Goal: Task Accomplishment & Management: Use online tool/utility

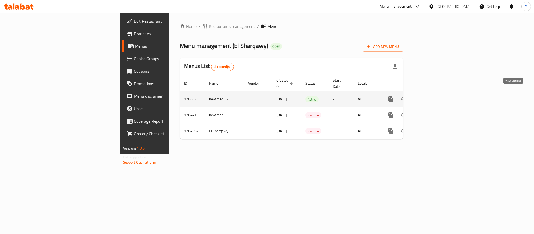
click at [430, 97] on icon "enhanced table" at bounding box center [428, 99] width 5 height 5
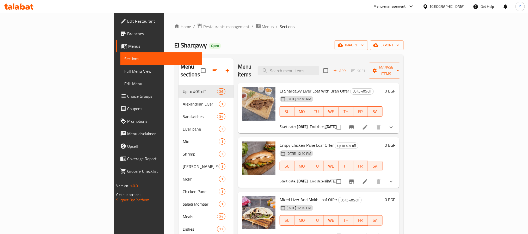
click at [329, 62] on div "Menu items Add Sort Manage items" at bounding box center [319, 70] width 162 height 25
click at [319, 67] on input "search" at bounding box center [288, 70] width 61 height 9
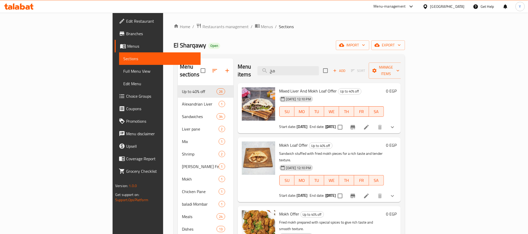
click at [279, 141] on span "Mokh Loaf Offer" at bounding box center [293, 145] width 29 height 8
drag, startPoint x: 254, startPoint y: 137, endPoint x: 262, endPoint y: 137, distance: 7.9
click at [279, 141] on span "Mokh Loaf Offer" at bounding box center [293, 145] width 29 height 8
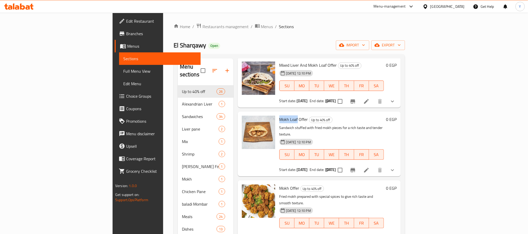
scroll to position [39, 0]
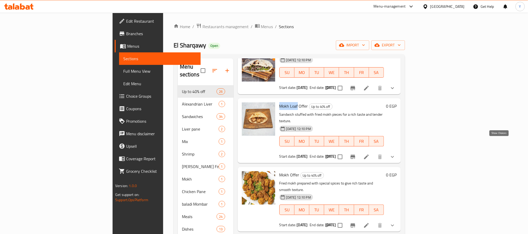
click at [398, 151] on div at bounding box center [360, 157] width 77 height 12
click at [395, 154] on icon "show more" at bounding box center [392, 157] width 6 height 6
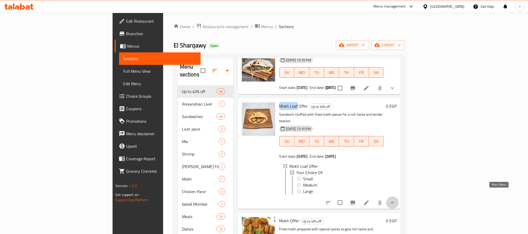
click at [395, 199] on icon "show more" at bounding box center [392, 202] width 6 height 6
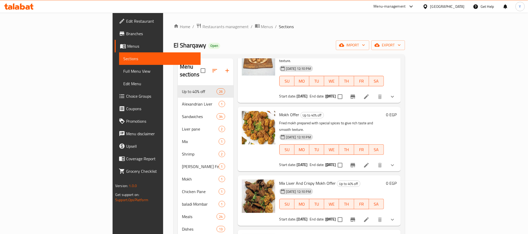
scroll to position [117, 0]
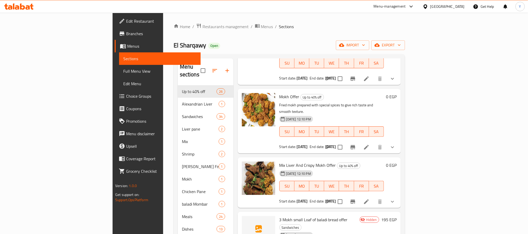
click at [279, 93] on span "Mokh Offer" at bounding box center [289, 97] width 20 height 8
copy span "Mokh"
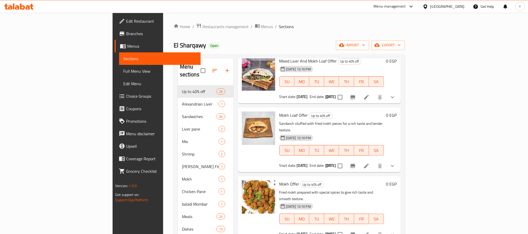
scroll to position [0, 0]
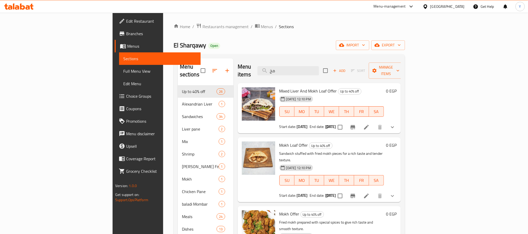
click at [326, 62] on div "Menu items مخ Add Sort Manage items" at bounding box center [318, 70] width 163 height 25
click at [319, 66] on input "مخ" at bounding box center [287, 70] width 61 height 9
type input "م"
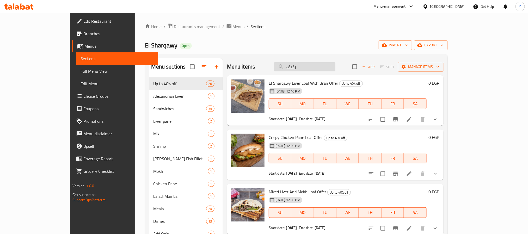
click at [335, 70] on input "رغيف" at bounding box center [304, 66] width 61 height 9
paste input "مك فليه صغير"
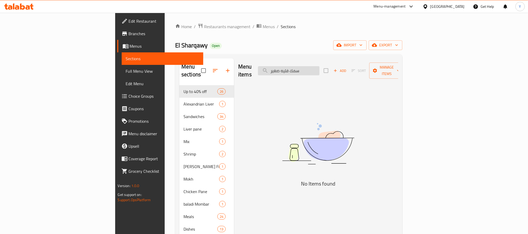
click at [318, 66] on input "سمك فليه صغير" at bounding box center [288, 70] width 61 height 9
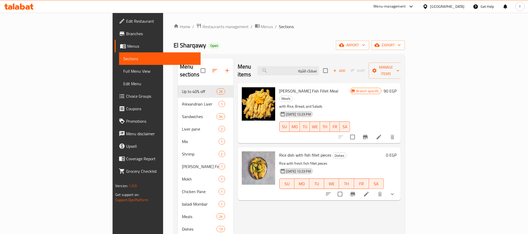
type input "سمك فليه"
click at [279, 87] on span "Zander Fish Fillet Meal" at bounding box center [308, 91] width 59 height 8
click at [381, 135] on icon at bounding box center [378, 137] width 5 height 5
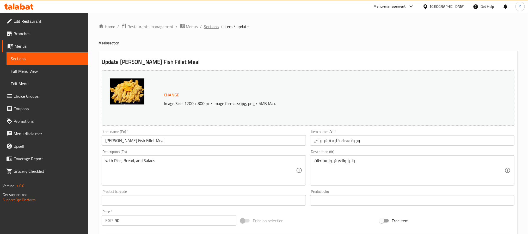
click at [217, 27] on span "Sections" at bounding box center [211, 26] width 15 height 6
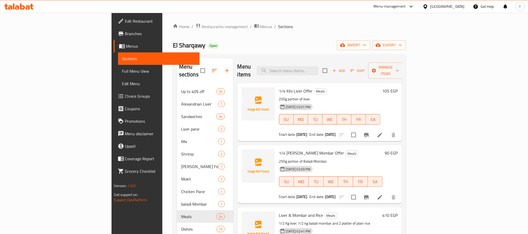
click at [312, 59] on div "Menu items Add Sort Manage items" at bounding box center [319, 70] width 165 height 25
click at [313, 61] on div "Menu items Add Sort Manage items" at bounding box center [319, 70] width 165 height 25
click at [317, 68] on input "search" at bounding box center [287, 70] width 61 height 9
paste input "فليه"
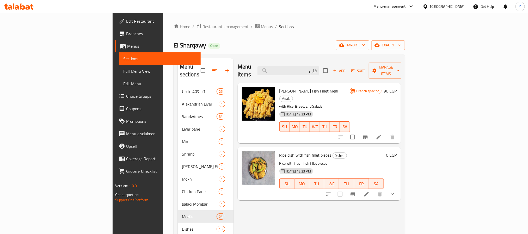
click at [279, 87] on span "Zander Fish Fillet Meal" at bounding box center [308, 91] width 59 height 8
copy span "Fillet"
click at [319, 69] on input "فلي" at bounding box center [287, 70] width 61 height 9
paste input "Fillet"
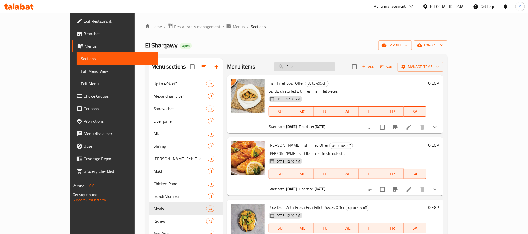
click at [351, 71] on div "Menu items Fillet Add Sort Manage items" at bounding box center [335, 66] width 216 height 17
click at [335, 67] on input "Fillet" at bounding box center [304, 66] width 61 height 9
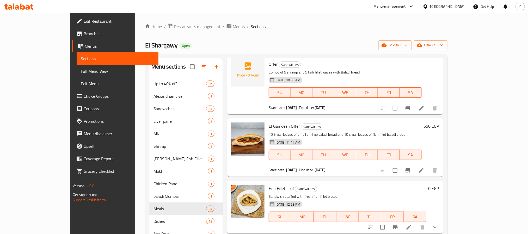
scroll to position [312, 0]
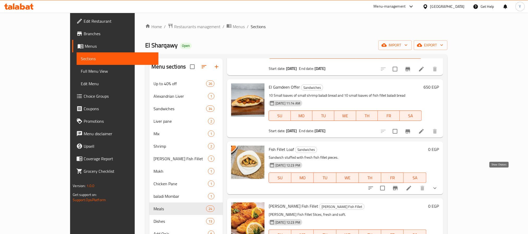
click at [438, 185] on icon "show more" at bounding box center [435, 188] width 6 height 6
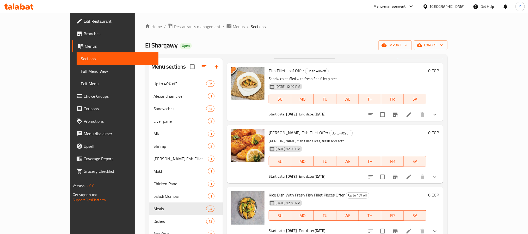
scroll to position [0, 0]
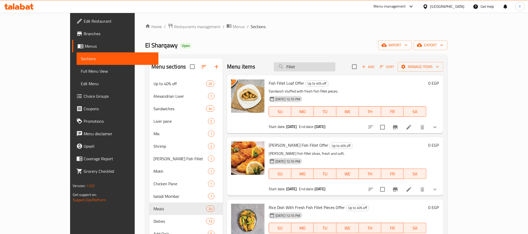
click at [335, 68] on input "Fillet" at bounding box center [304, 66] width 61 height 9
paste input "الشرقاوى"
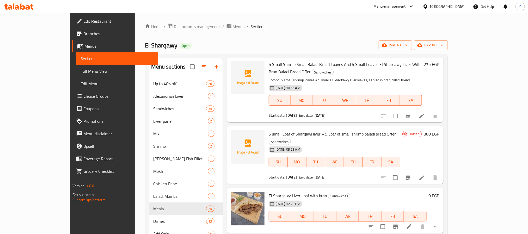
scroll to position [112, 0]
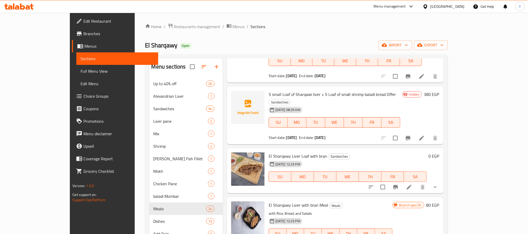
click at [268, 152] on span "El Sharqawy Liver Loaf with bran" at bounding box center [297, 156] width 58 height 8
drag, startPoint x: 253, startPoint y: 139, endPoint x: 299, endPoint y: 141, distance: 45.9
click at [299, 152] on span "El Sharqawy Liver Loaf with bran" at bounding box center [297, 156] width 58 height 8
click at [291, 152] on span "El Sharqawy Liver Loaf with bran" at bounding box center [297, 156] width 58 height 8
drag, startPoint x: 291, startPoint y: 143, endPoint x: 251, endPoint y: 141, distance: 39.9
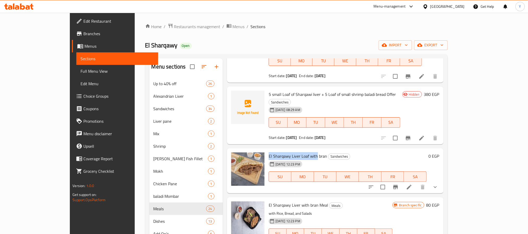
click at [268, 152] on span "El Sharqawy Liver Loaf with bran" at bounding box center [297, 156] width 58 height 8
drag, startPoint x: 252, startPoint y: 141, endPoint x: 274, endPoint y: 142, distance: 22.7
click at [274, 152] on span "El Sharqawy Liver Loaf with bran" at bounding box center [297, 156] width 58 height 8
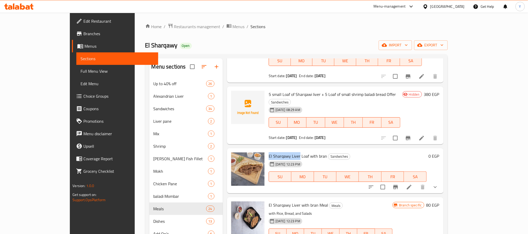
copy span "El Sharqawy Liver"
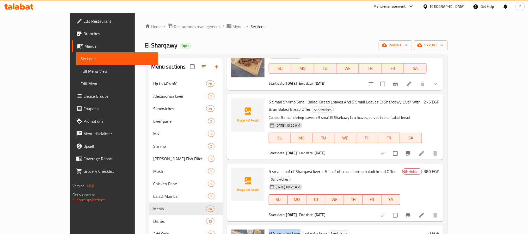
scroll to position [0, 0]
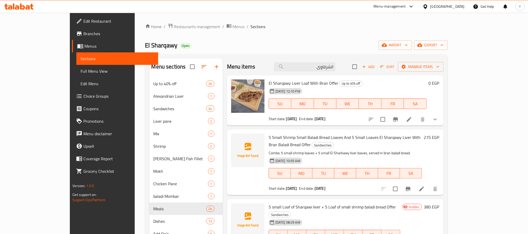
click at [352, 73] on div "Menu items الشرقاوى Add Sort Manage items" at bounding box center [335, 66] width 216 height 17
click at [335, 68] on input "الشرقاوى" at bounding box center [304, 66] width 61 height 9
paste input "El Sharqawy Liver"
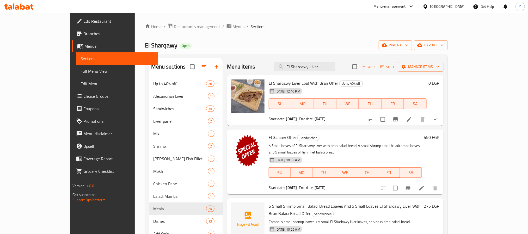
type input "El Sharqawy Liver"
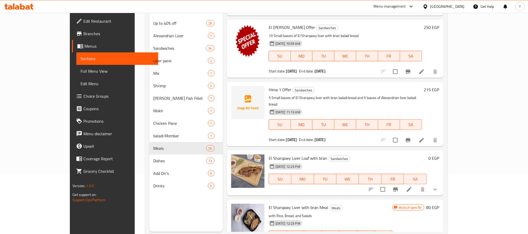
scroll to position [73, 0]
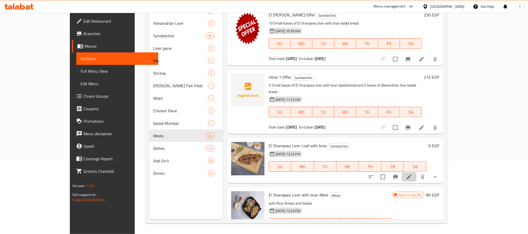
click at [416, 172] on li at bounding box center [409, 176] width 15 height 9
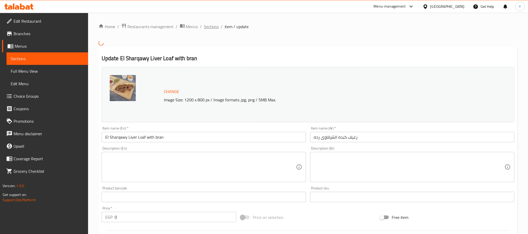
click at [218, 27] on span "Sections" at bounding box center [211, 26] width 15 height 6
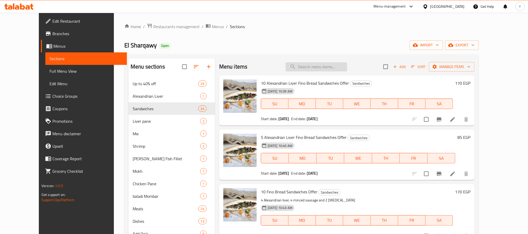
click at [309, 70] on input "search" at bounding box center [315, 66] width 61 height 9
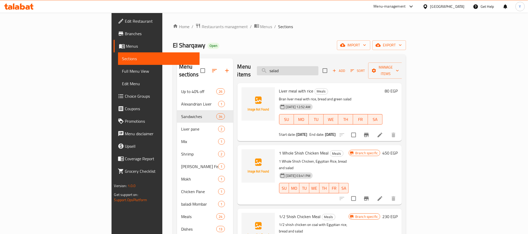
drag, startPoint x: 325, startPoint y: 62, endPoint x: 324, endPoint y: 65, distance: 3.4
click at [318, 66] on input "salad" at bounding box center [287, 70] width 61 height 9
paste input "رغيف كبده الشرقاوى"
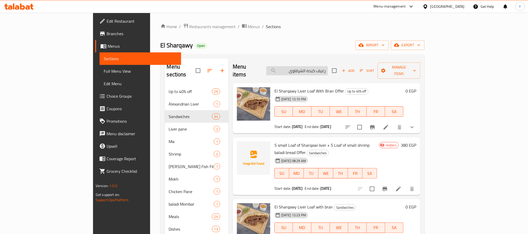
click at [328, 69] on input "رغيف كبده الشرقاوى" at bounding box center [296, 70] width 61 height 9
drag, startPoint x: 345, startPoint y: 69, endPoint x: 369, endPoint y: 65, distance: 23.7
click at [369, 65] on div "Menu items رغيف كبده الشرقاوى Add Sort Manage items" at bounding box center [326, 70] width 187 height 25
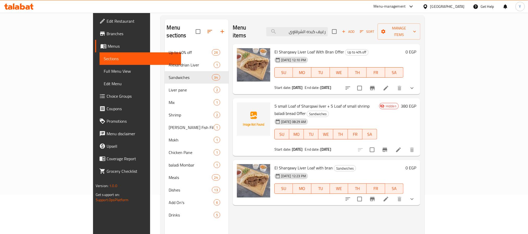
scroll to position [73, 0]
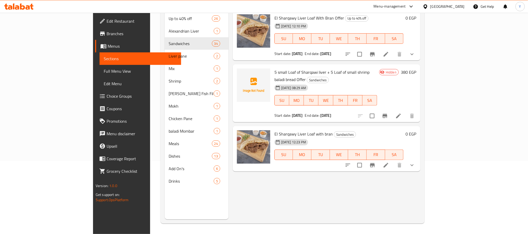
click at [299, 130] on span "El Sharqawy Liver Loaf with bran" at bounding box center [303, 134] width 58 height 8
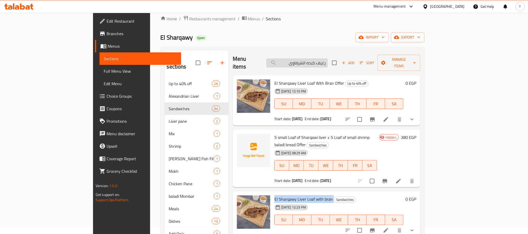
scroll to position [0, 0]
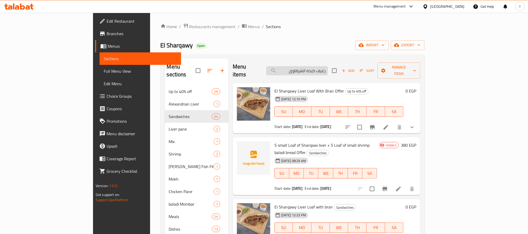
click at [328, 66] on input "رغيف كبده الشرقاوى" at bounding box center [296, 70] width 61 height 9
click at [354, 61] on div "Menu items رغيف كبده الشرقاوى Add Sort Manage items" at bounding box center [326, 70] width 187 height 25
click at [328, 69] on input "رغيف كبده الشرقاوى" at bounding box center [296, 70] width 61 height 9
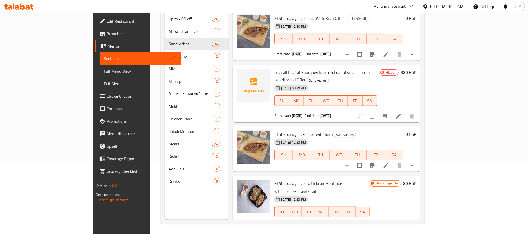
scroll to position [73, 0]
type input "كبده الشرقاوى"
click at [415, 162] on icon "show more" at bounding box center [412, 165] width 6 height 6
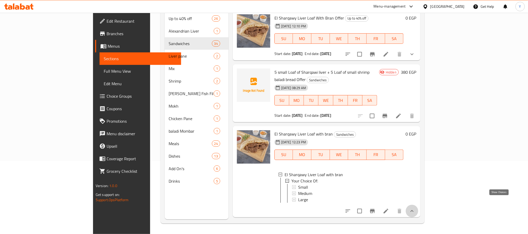
click at [415, 208] on icon "show more" at bounding box center [412, 211] width 6 height 6
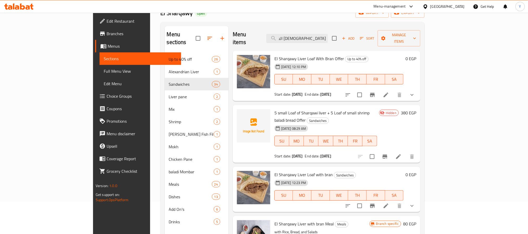
scroll to position [0, 0]
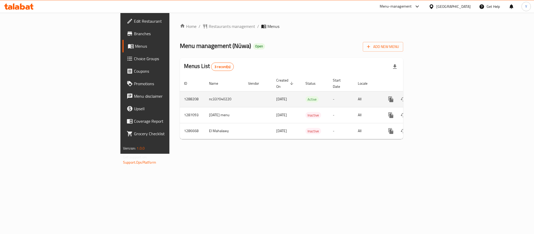
click at [434, 97] on link "enhanced table" at bounding box center [428, 99] width 12 height 12
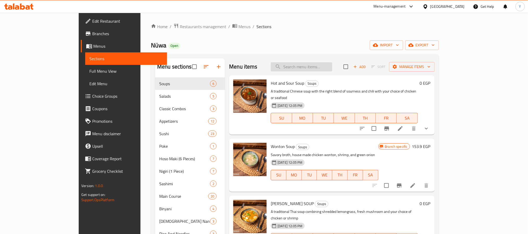
click at [321, 67] on input "search" at bounding box center [301, 66] width 61 height 9
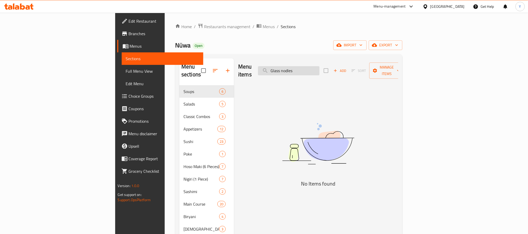
click at [319, 70] on input "Glass nodles" at bounding box center [288, 70] width 61 height 9
click at [319, 67] on input "Glass nodles" at bounding box center [288, 70] width 61 height 9
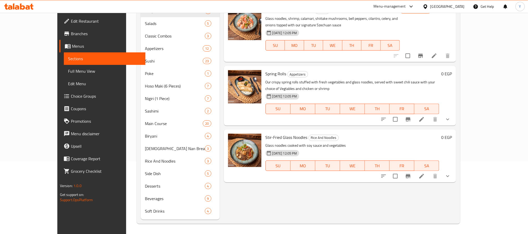
scroll to position [73, 0]
type input "Glass noodles"
click at [265, 133] on span "Stir-Fried Glass Noodles" at bounding box center [286, 137] width 42 height 8
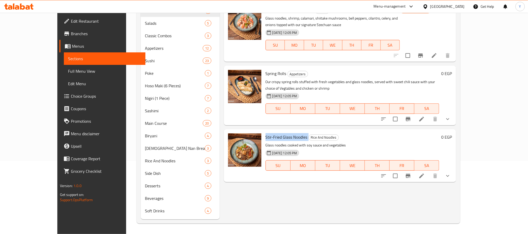
copy h6 "Stir-Fried Glass Noodles"
drag, startPoint x: 509, startPoint y: 170, endPoint x: 503, endPoint y: 172, distance: 6.5
click at [454, 170] on button "show more" at bounding box center [447, 176] width 12 height 12
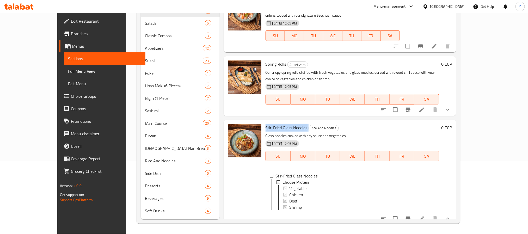
scroll to position [14, 0]
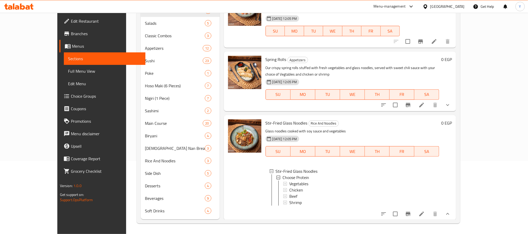
click at [241, 186] on div at bounding box center [244, 167] width 37 height 101
